Goal: Information Seeking & Learning: Learn about a topic

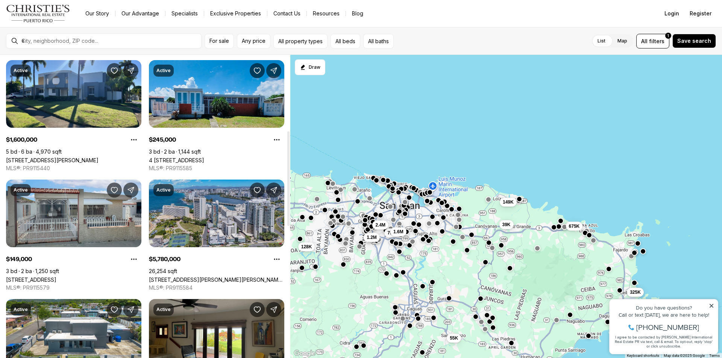
scroll to position [38, 0]
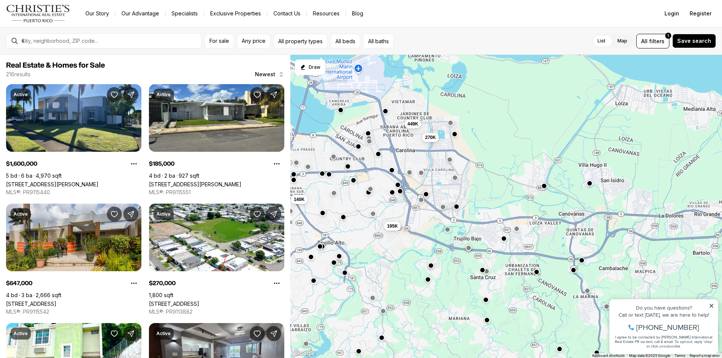
drag, startPoint x: 410, startPoint y: 217, endPoint x: 294, endPoint y: 269, distance: 127.3
click at [294, 269] on div "449K 270K 140K 195K 1.7M 189K 435K 185K 240K 265K 1.6M 647K" at bounding box center [505, 207] width 431 height 304
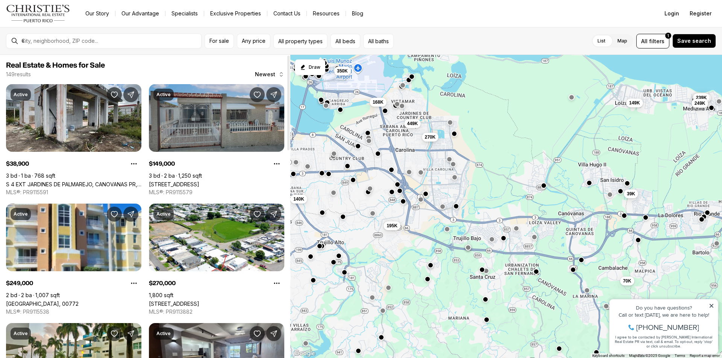
click at [199, 181] on link "[STREET_ADDRESS]" at bounding box center [174, 184] width 50 height 6
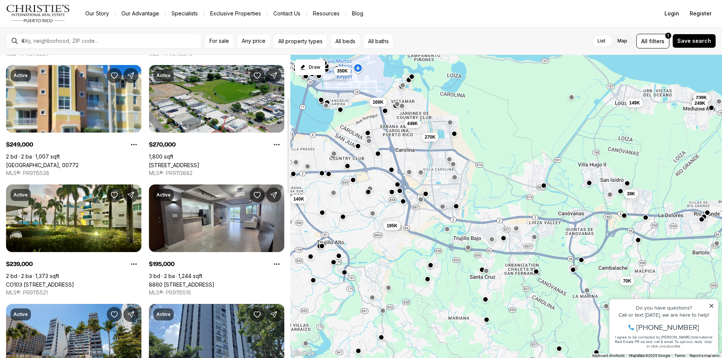
scroll to position [150, 0]
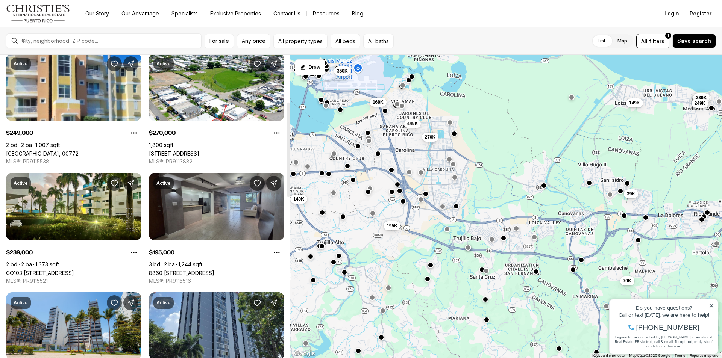
click at [198, 270] on link "8860 [STREET_ADDRESS]" at bounding box center [181, 273] width 65 height 6
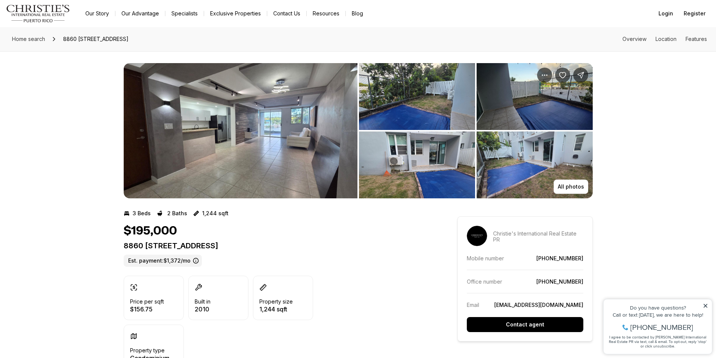
click at [322, 172] on img "View image gallery" at bounding box center [241, 130] width 234 height 135
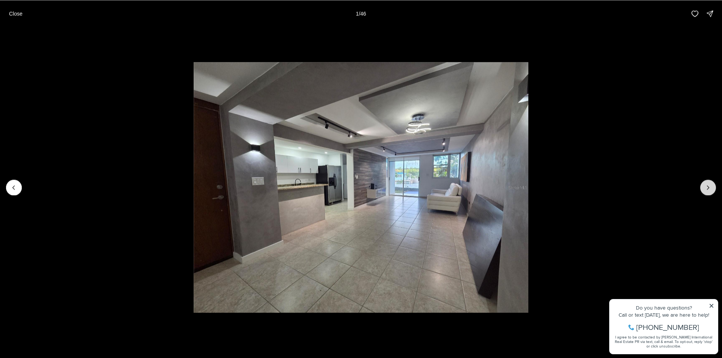
click at [706, 194] on button "Next slide" at bounding box center [708, 188] width 16 height 16
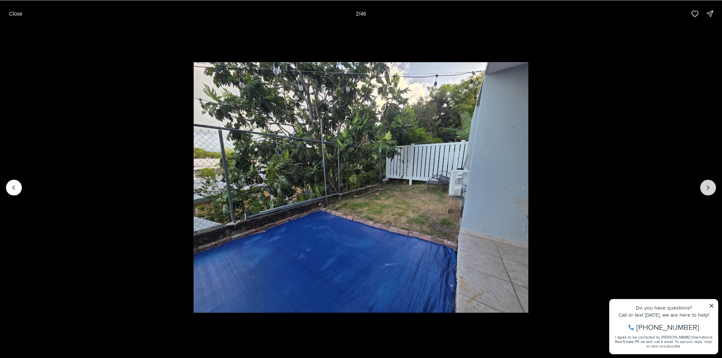
click at [706, 194] on button "Next slide" at bounding box center [708, 188] width 16 height 16
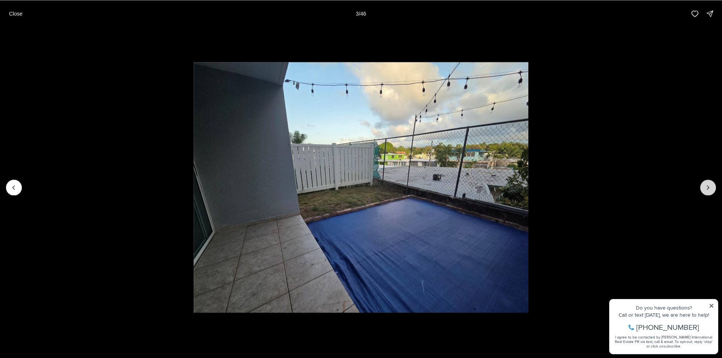
click at [706, 194] on button "Next slide" at bounding box center [708, 188] width 16 height 16
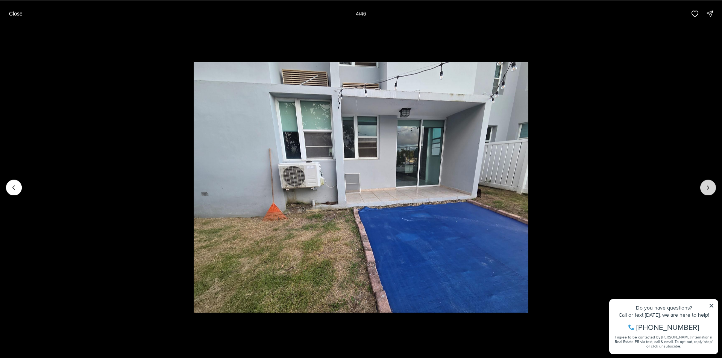
click at [706, 194] on button "Next slide" at bounding box center [708, 188] width 16 height 16
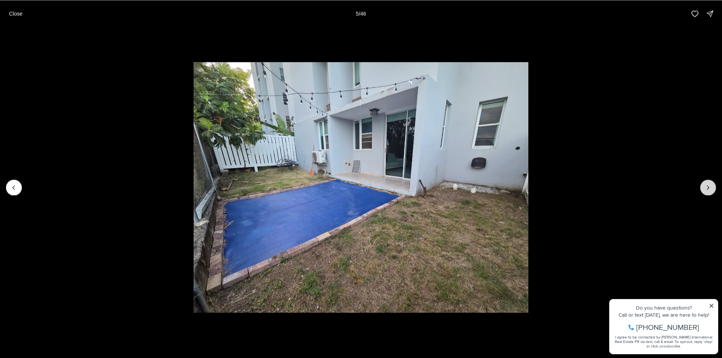
click at [706, 194] on button "Next slide" at bounding box center [708, 188] width 16 height 16
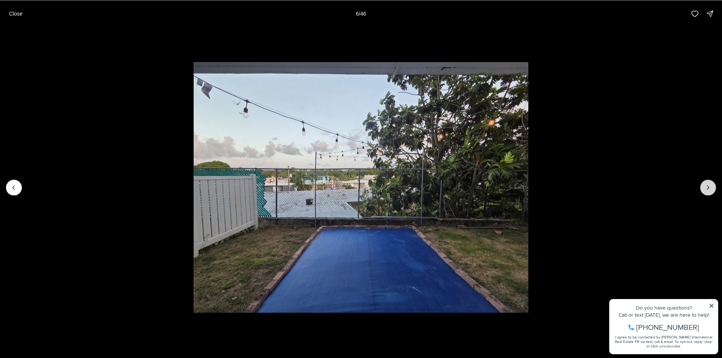
click at [706, 194] on button "Next slide" at bounding box center [708, 188] width 16 height 16
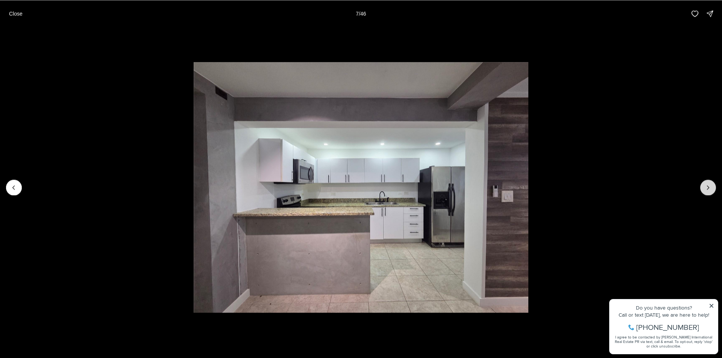
click at [706, 194] on button "Next slide" at bounding box center [708, 188] width 16 height 16
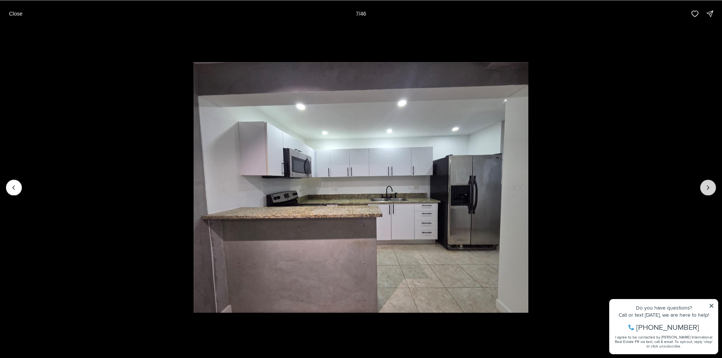
click at [706, 194] on button "Next slide" at bounding box center [708, 188] width 16 height 16
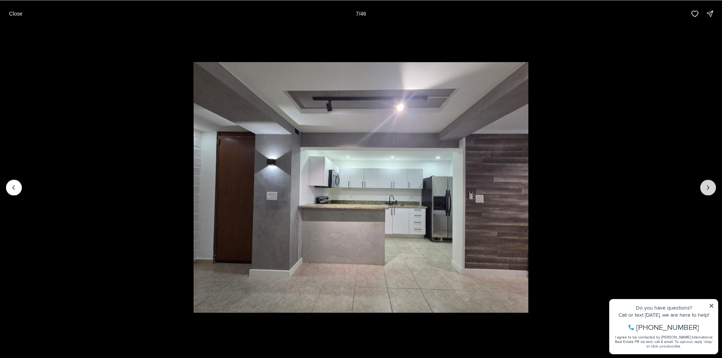
click at [706, 194] on button "Next slide" at bounding box center [708, 188] width 16 height 16
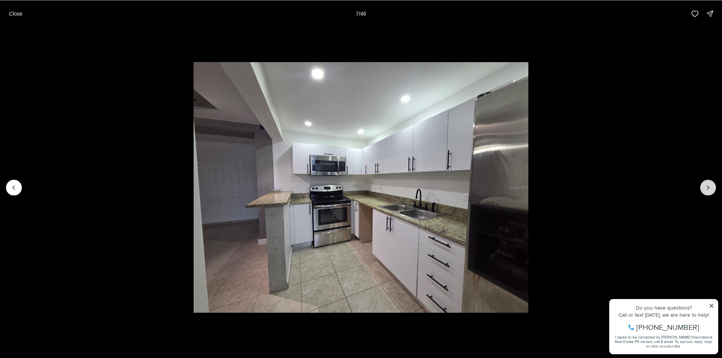
click at [706, 194] on button "Next slide" at bounding box center [708, 188] width 16 height 16
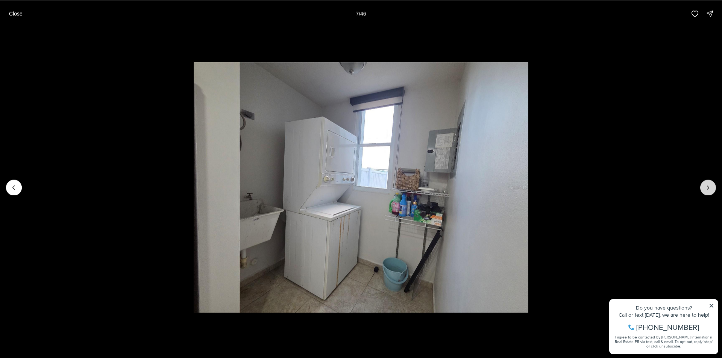
click at [706, 194] on button "Next slide" at bounding box center [708, 188] width 16 height 16
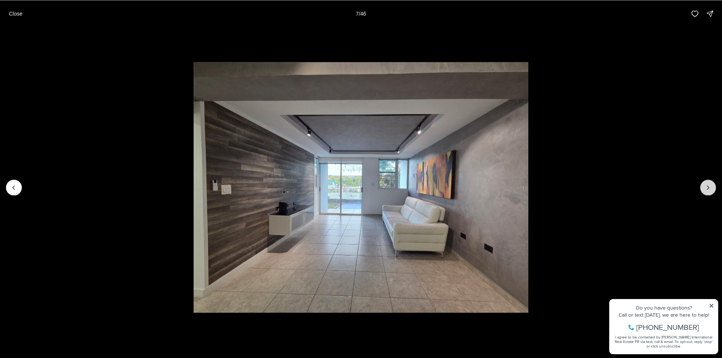
click at [706, 193] on button "Next slide" at bounding box center [708, 188] width 16 height 16
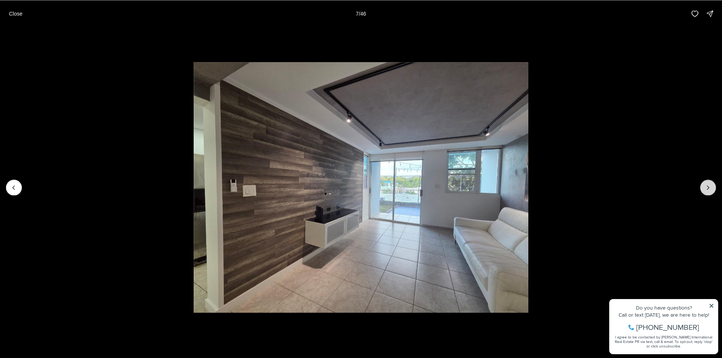
click at [706, 193] on button "Next slide" at bounding box center [708, 188] width 16 height 16
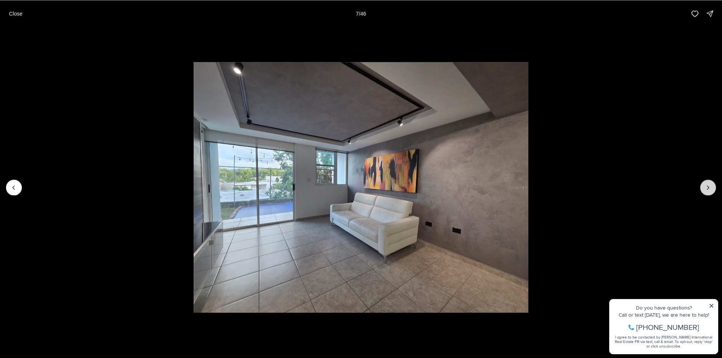
click at [706, 193] on button "Next slide" at bounding box center [708, 188] width 16 height 16
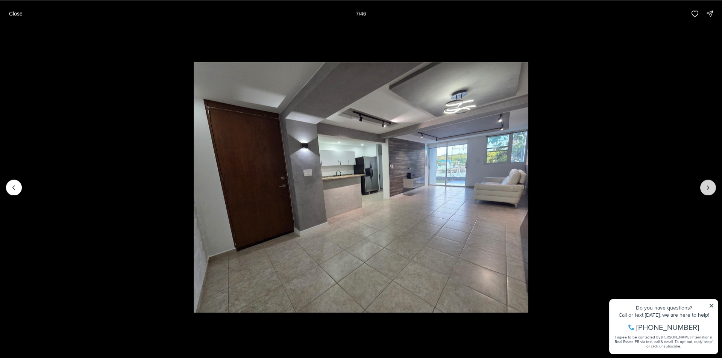
click at [706, 193] on button "Next slide" at bounding box center [708, 188] width 16 height 16
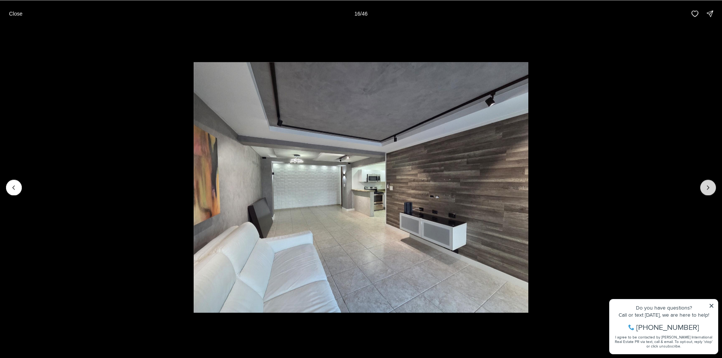
click at [706, 193] on button "Next slide" at bounding box center [708, 188] width 16 height 16
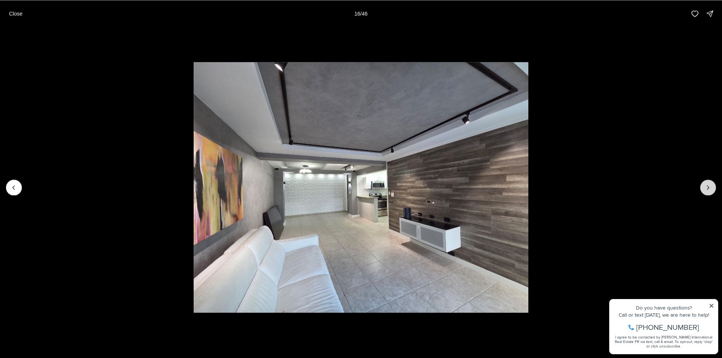
click at [706, 193] on button "Next slide" at bounding box center [708, 188] width 16 height 16
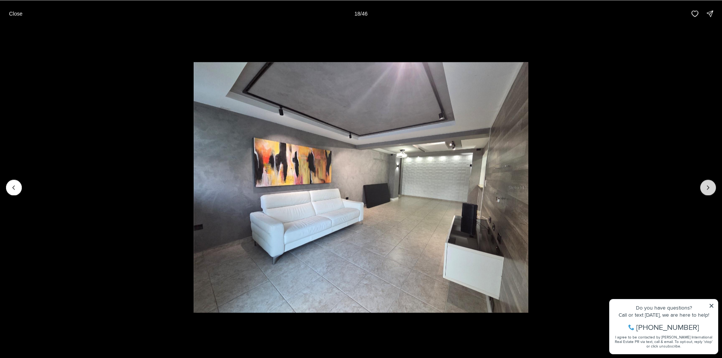
click at [706, 193] on button "Next slide" at bounding box center [708, 188] width 16 height 16
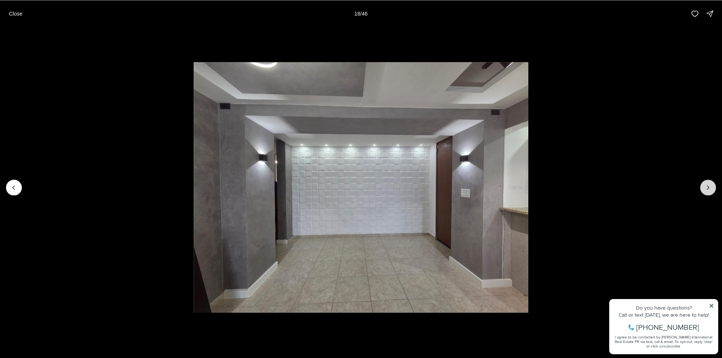
click at [706, 193] on button "Next slide" at bounding box center [708, 188] width 16 height 16
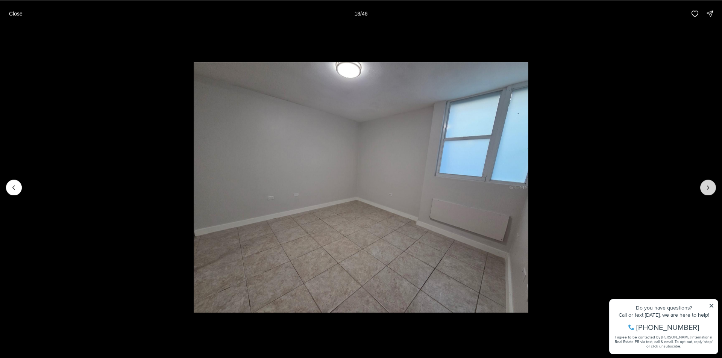
click at [706, 193] on button "Next slide" at bounding box center [708, 188] width 16 height 16
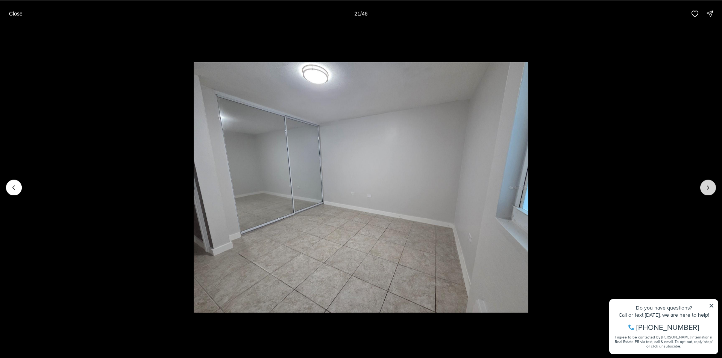
click at [706, 193] on button "Next slide" at bounding box center [708, 188] width 16 height 16
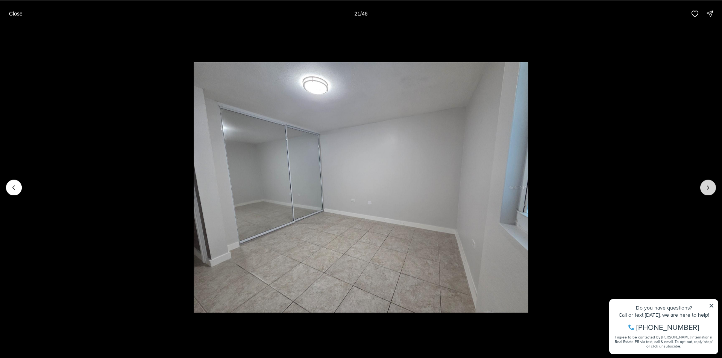
click at [706, 193] on button "Next slide" at bounding box center [708, 188] width 16 height 16
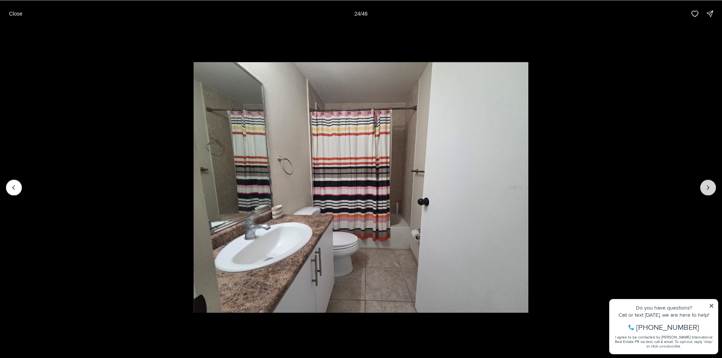
click at [706, 193] on button "Next slide" at bounding box center [708, 188] width 16 height 16
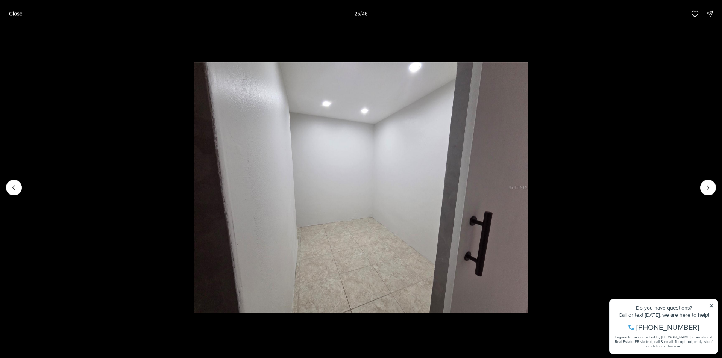
click at [2, 9] on div "Close 25 / 46" at bounding box center [361, 13] width 722 height 27
click at [13, 14] on p "Close" at bounding box center [16, 14] width 14 height 6
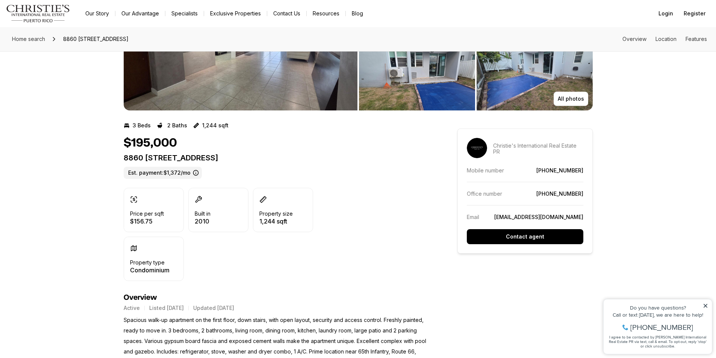
scroll to position [150, 0]
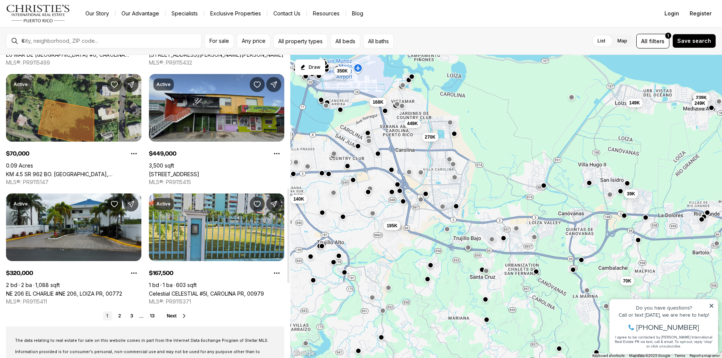
scroll to position [489, 0]
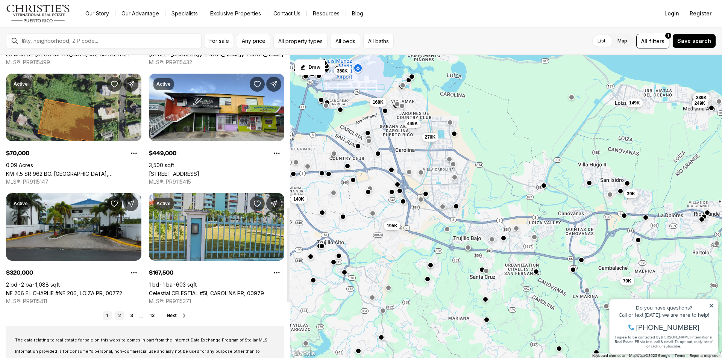
click at [122, 318] on link "2" at bounding box center [119, 315] width 9 height 9
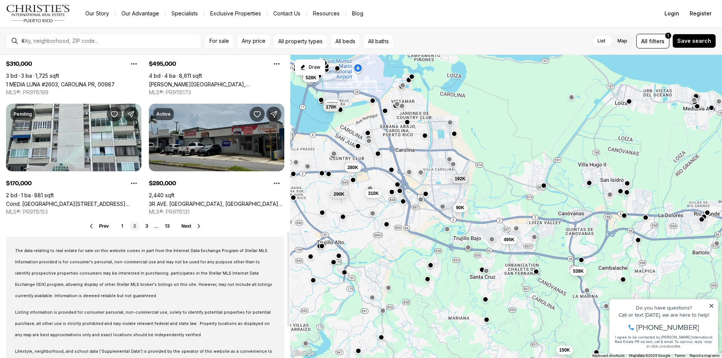
scroll to position [601, 0]
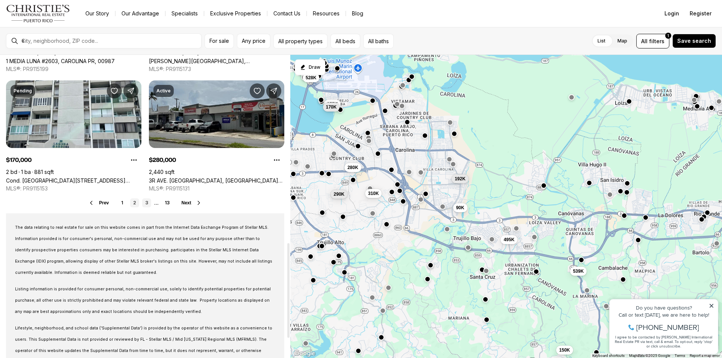
click at [144, 200] on link "3" at bounding box center [146, 202] width 9 height 9
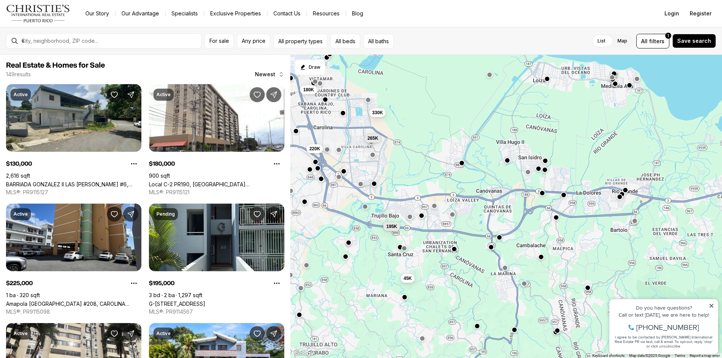
drag, startPoint x: 545, startPoint y: 246, endPoint x: 463, endPoint y: 224, distance: 85.0
click at [463, 224] on div "195K 45K 265K 330K 180K 130K 100K 220K 125K 499K 200K 225K" at bounding box center [505, 207] width 431 height 304
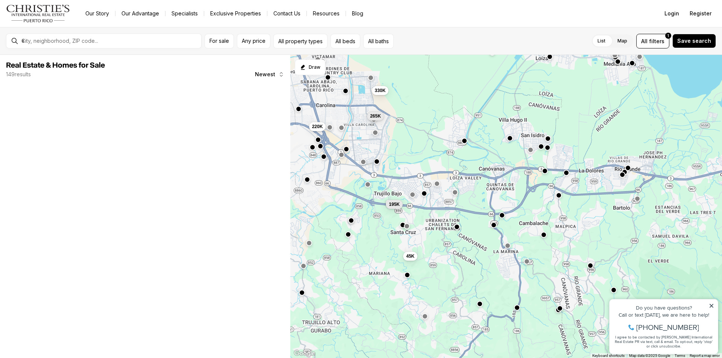
drag, startPoint x: 477, startPoint y: 254, endPoint x: 480, endPoint y: 230, distance: 23.9
click at [480, 230] on div "195K 45K 265K 330K 180K 220K" at bounding box center [505, 207] width 431 height 304
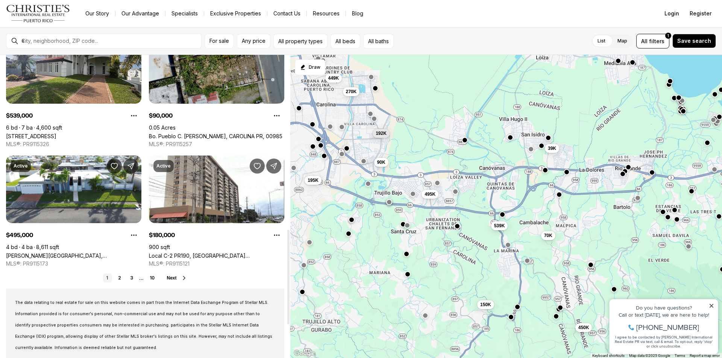
scroll to position [601, 0]
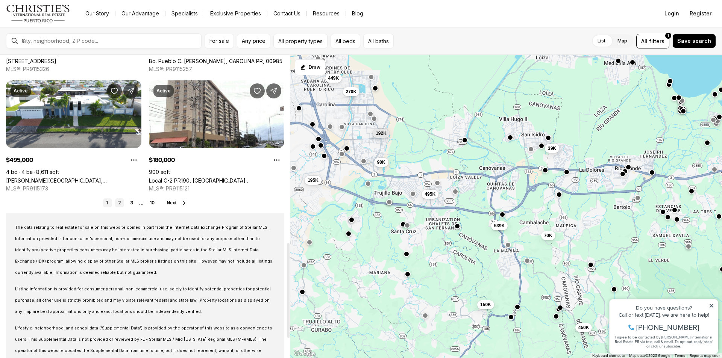
click at [121, 206] on link "2" at bounding box center [119, 202] width 9 height 9
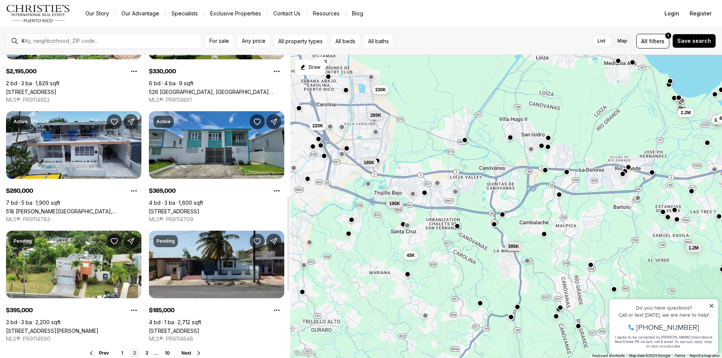
scroll to position [601, 0]
